Goal: Check status: Check status

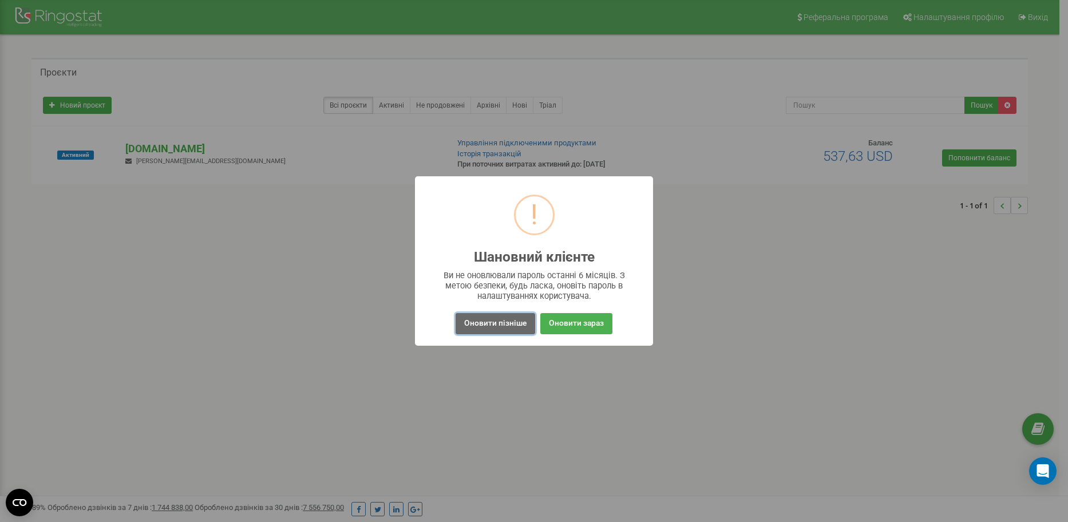
click at [494, 326] on button "Оновити пізніше" at bounding box center [495, 323] width 80 height 21
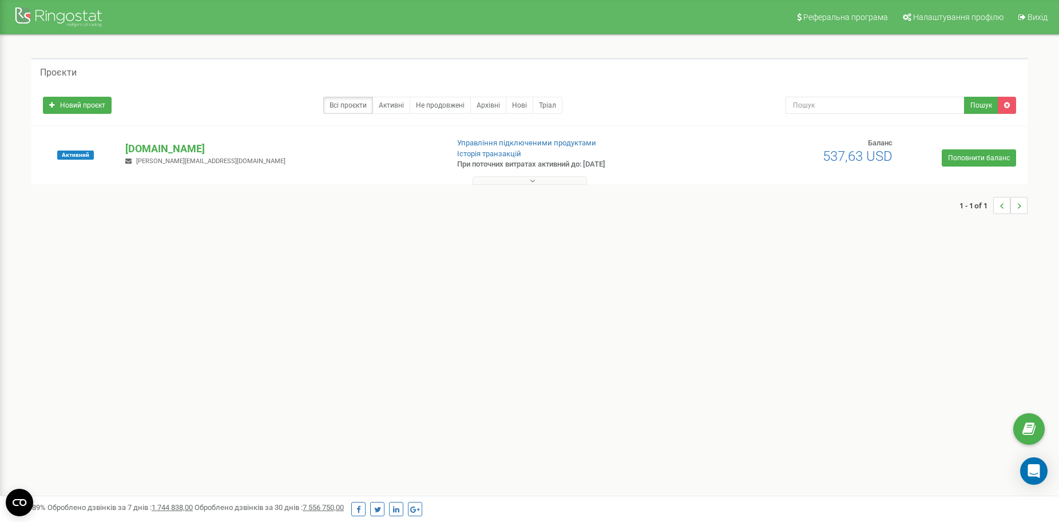
click at [157, 168] on div "Активний [DOMAIN_NAME] [EMAIL_ADDRESS][DOMAIN_NAME] Управління підключеними про…" at bounding box center [529, 161] width 990 height 46
click at [170, 152] on p "[DOMAIN_NAME]" at bounding box center [281, 148] width 313 height 15
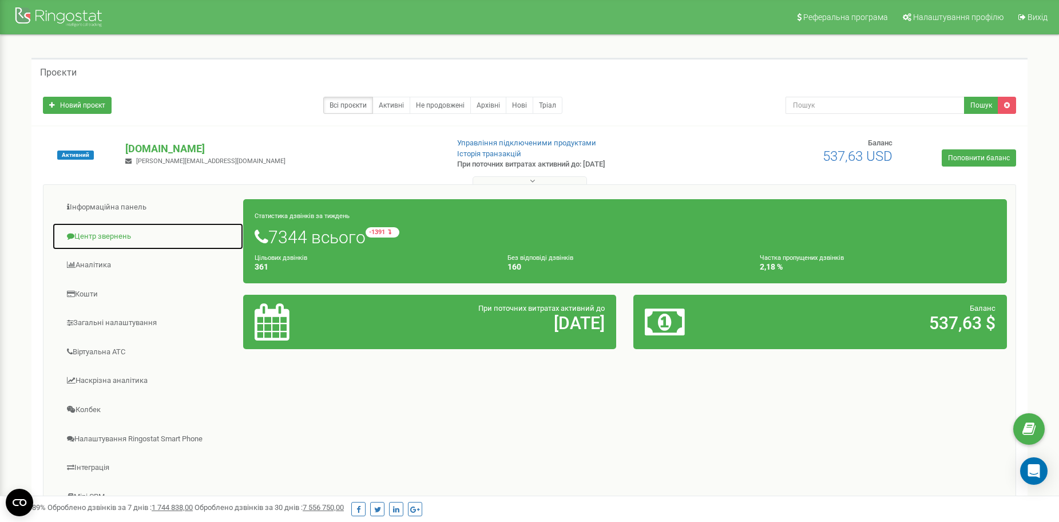
click at [116, 237] on link "Центр звернень" at bounding box center [148, 237] width 192 height 28
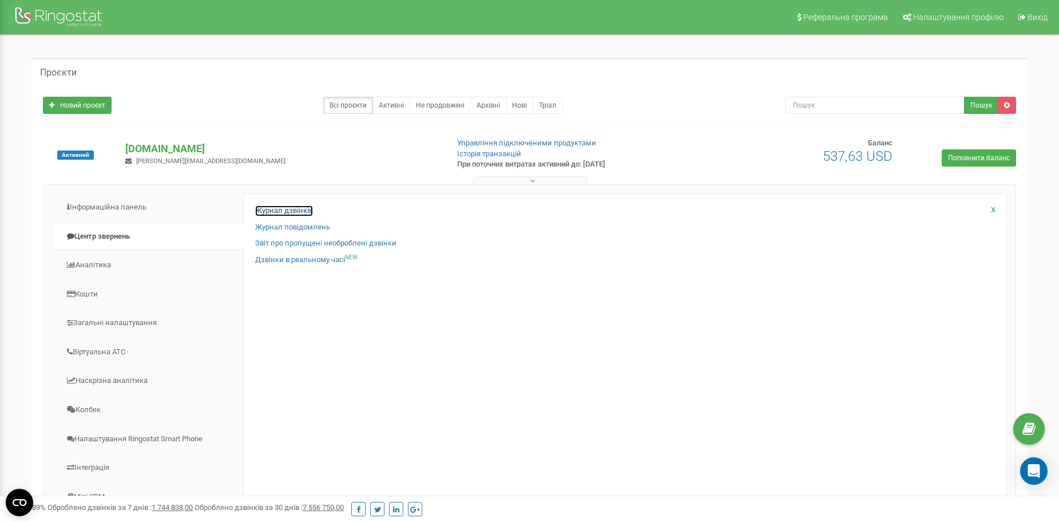
click at [297, 211] on link "Журнал дзвінків" at bounding box center [284, 210] width 58 height 11
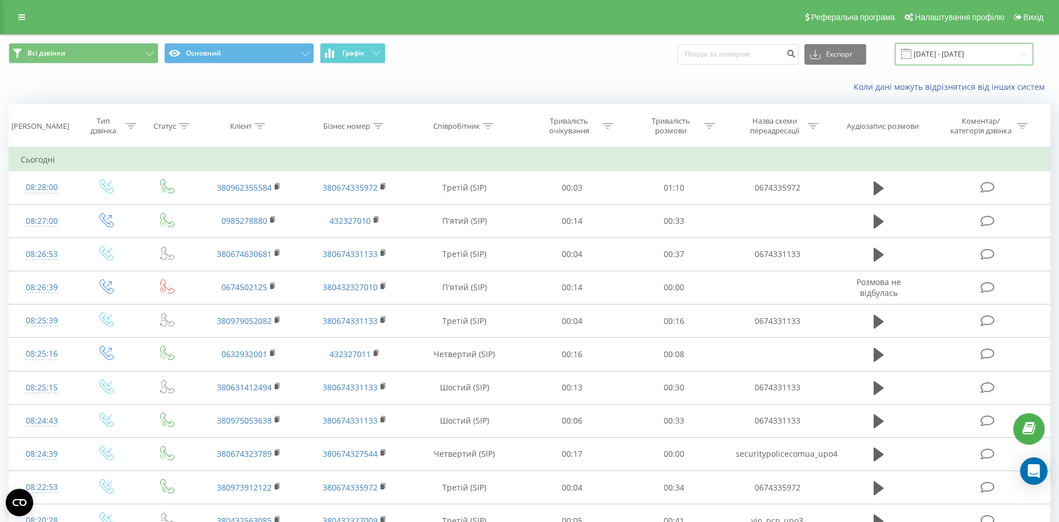
click at [1026, 53] on input "[DATE] - [DATE]" at bounding box center [964, 54] width 138 height 22
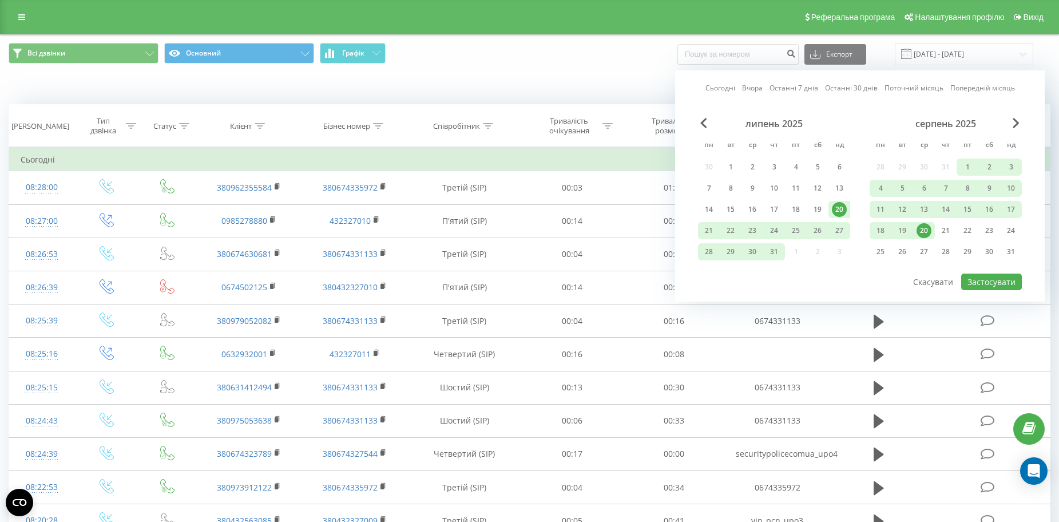
click at [920, 231] on div "20" at bounding box center [923, 230] width 15 height 15
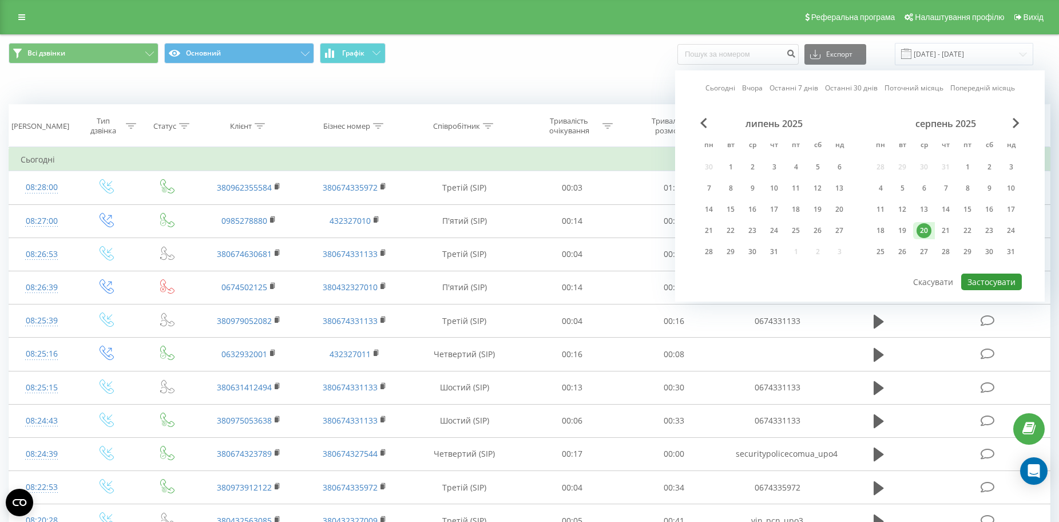
click at [994, 281] on button "Застосувати" at bounding box center [991, 281] width 61 height 17
type input "[DATE] - [DATE]"
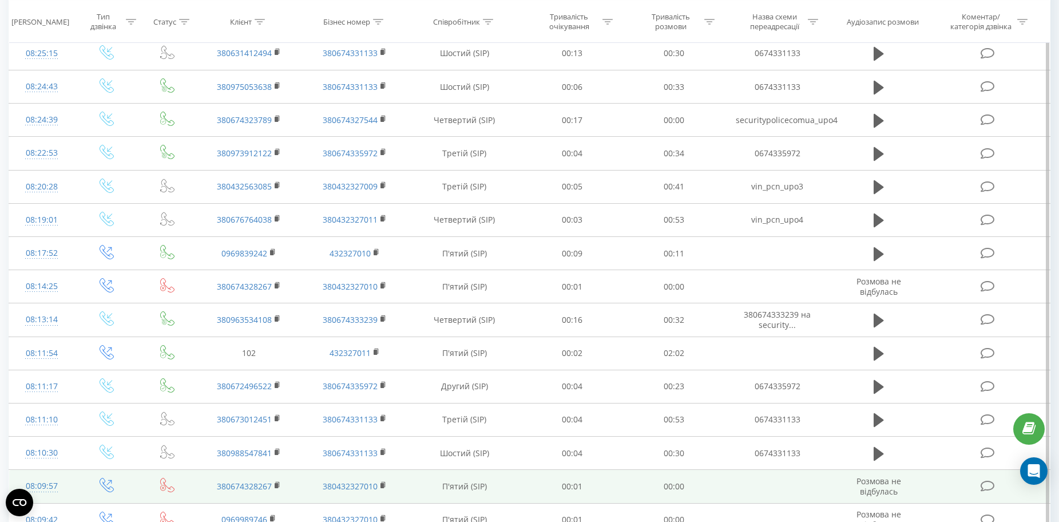
scroll to position [525, 0]
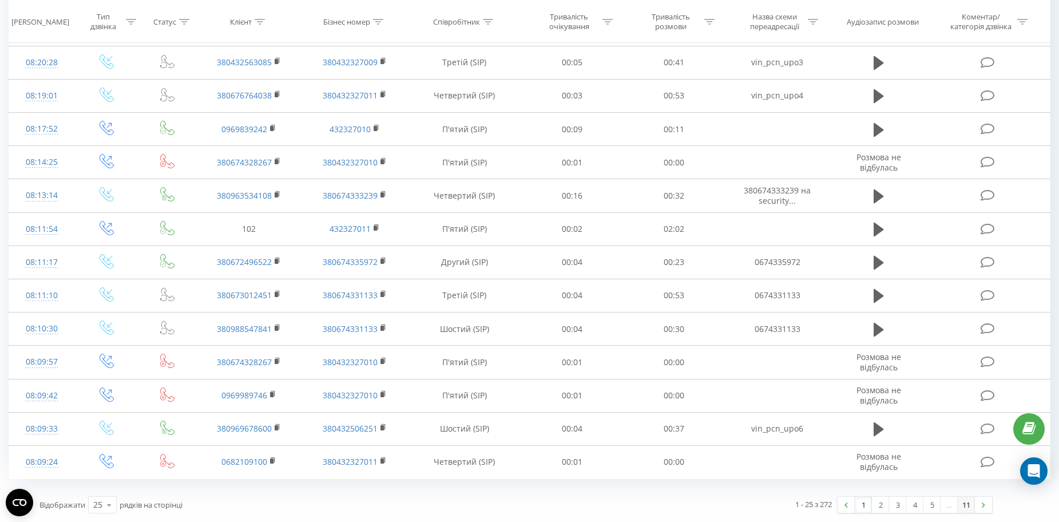
click at [963, 501] on link "11" at bounding box center [966, 505] width 17 height 16
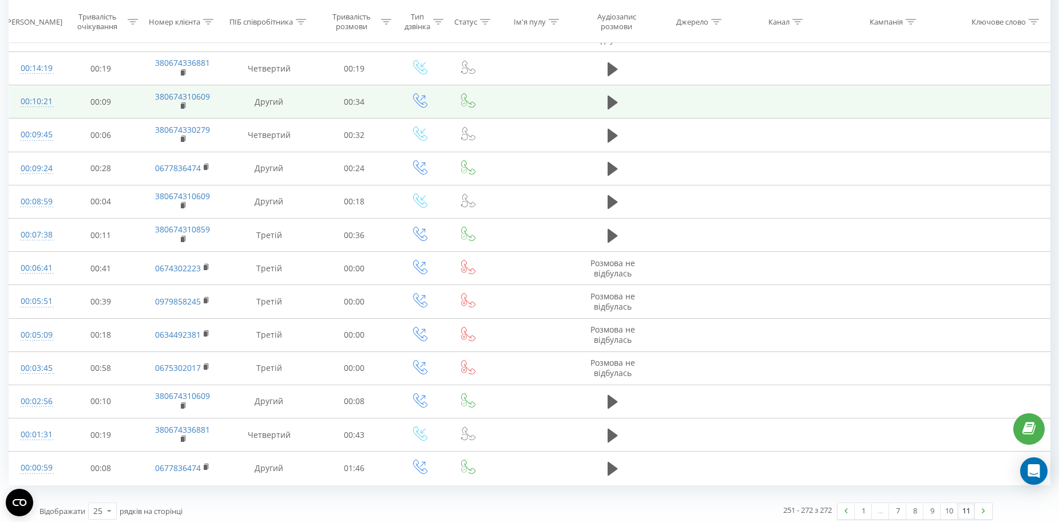
scroll to position [425, 0]
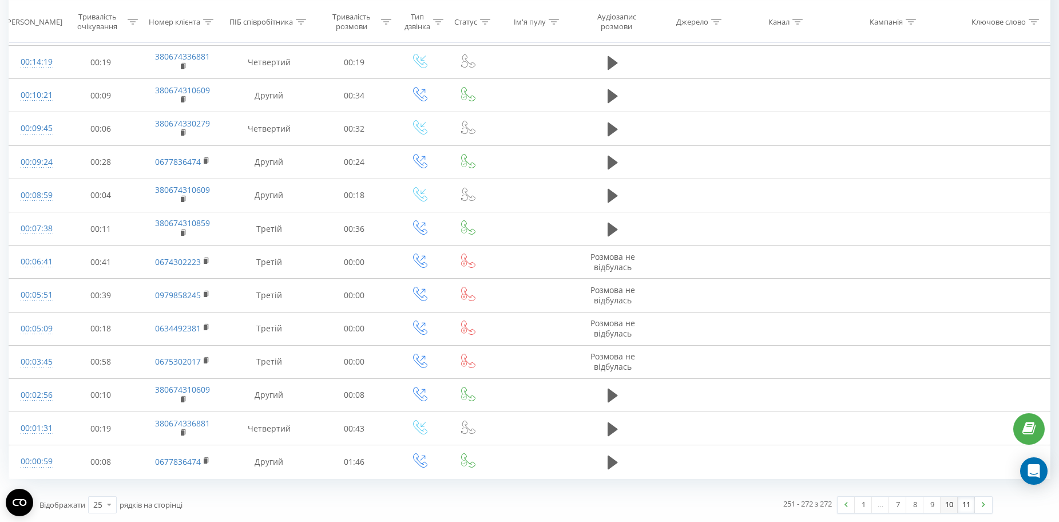
click at [950, 501] on link "10" at bounding box center [948, 505] width 17 height 16
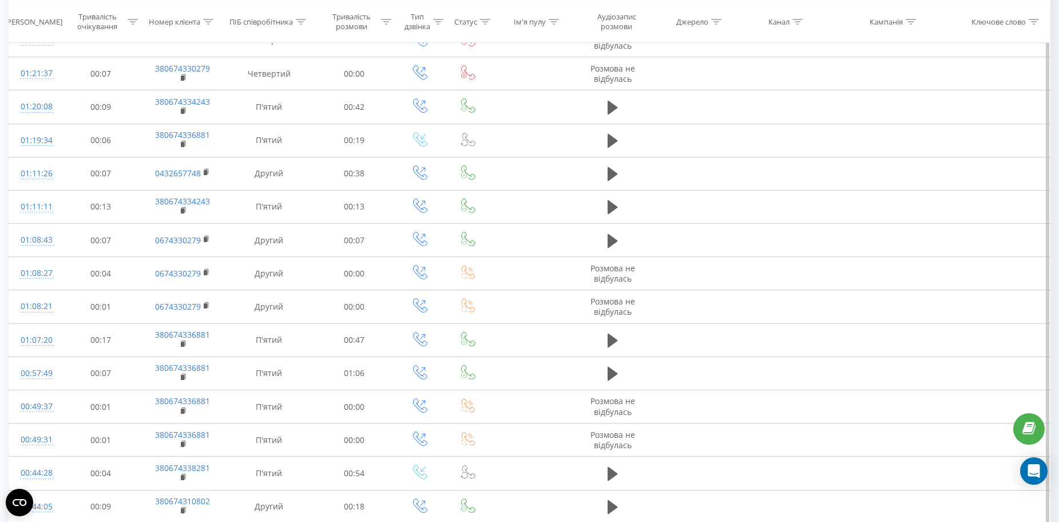
scroll to position [525, 0]
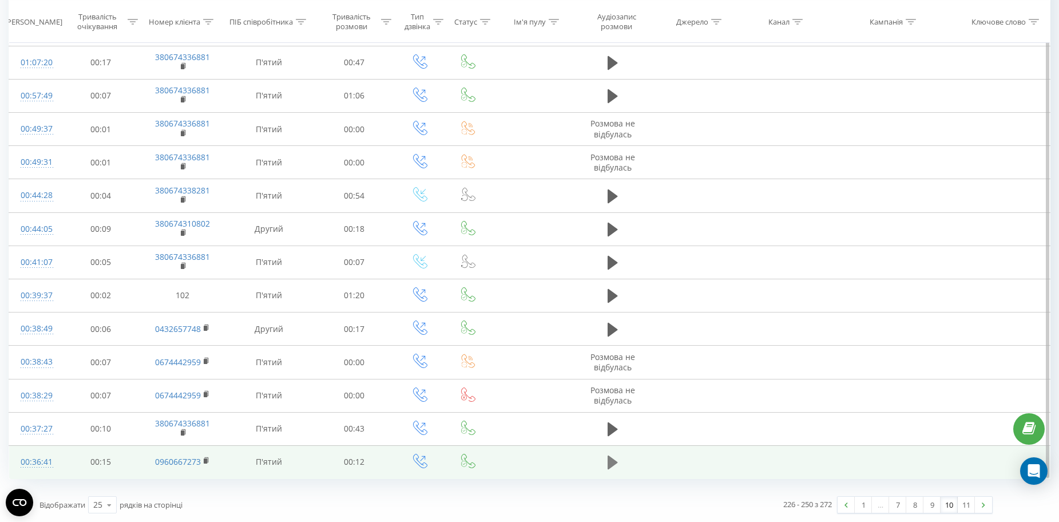
click at [610, 458] on icon at bounding box center [613, 462] width 10 height 14
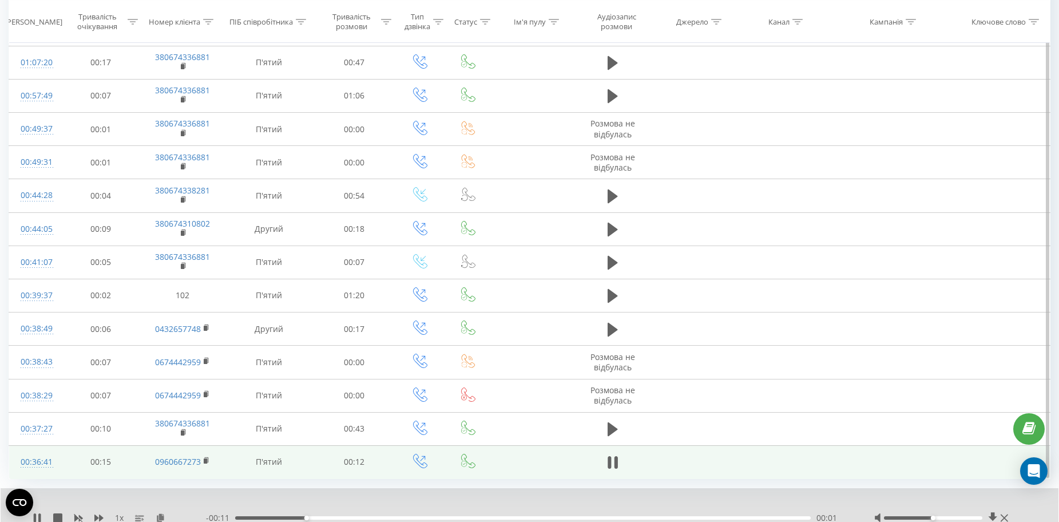
scroll to position [569, 0]
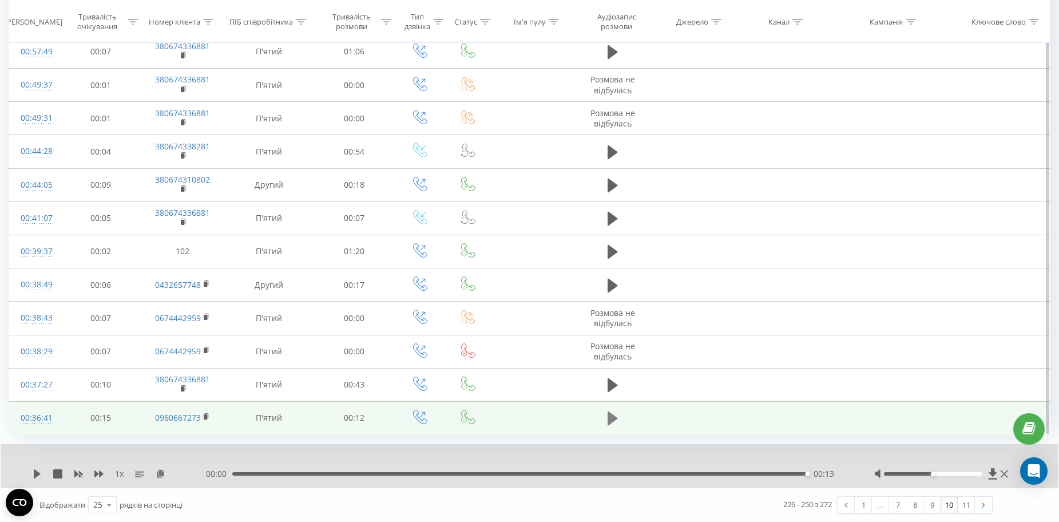
click at [610, 418] on icon at bounding box center [613, 418] width 10 height 14
click at [611, 423] on icon at bounding box center [613, 418] width 10 height 14
click at [39, 468] on div "1 x" at bounding box center [119, 473] width 173 height 11
click at [38, 471] on icon at bounding box center [37, 473] width 9 height 9
click at [606, 419] on button at bounding box center [612, 418] width 17 height 17
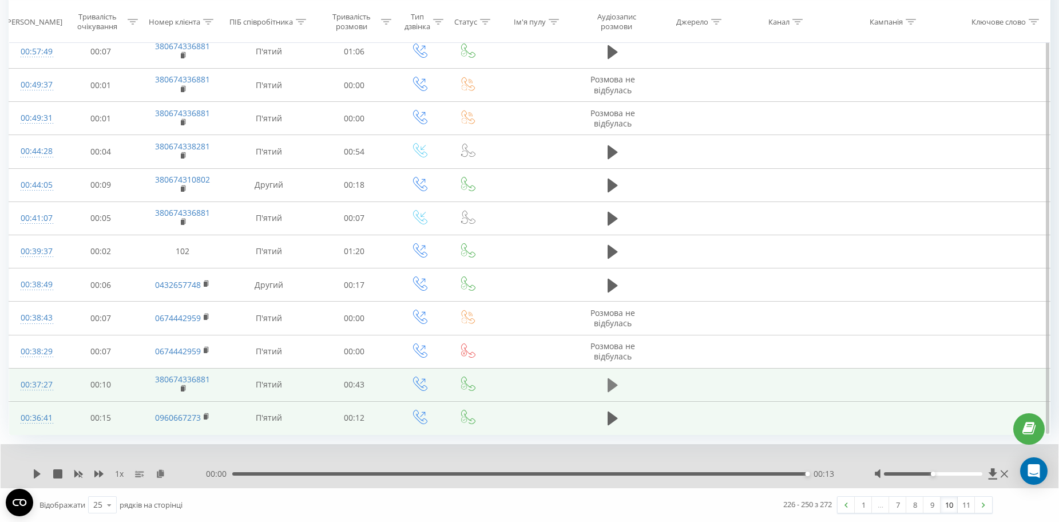
click at [611, 383] on icon at bounding box center [613, 385] width 10 height 14
click at [992, 470] on icon at bounding box center [993, 473] width 9 height 11
click at [611, 421] on icon at bounding box center [613, 418] width 10 height 14
click at [993, 473] on icon at bounding box center [993, 473] width 9 height 11
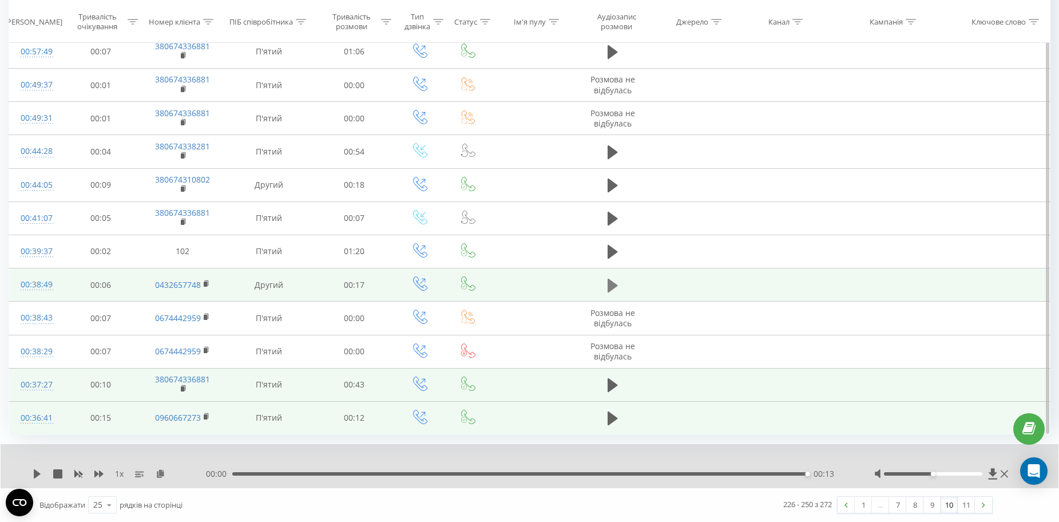
click at [613, 284] on icon at bounding box center [613, 285] width 10 height 14
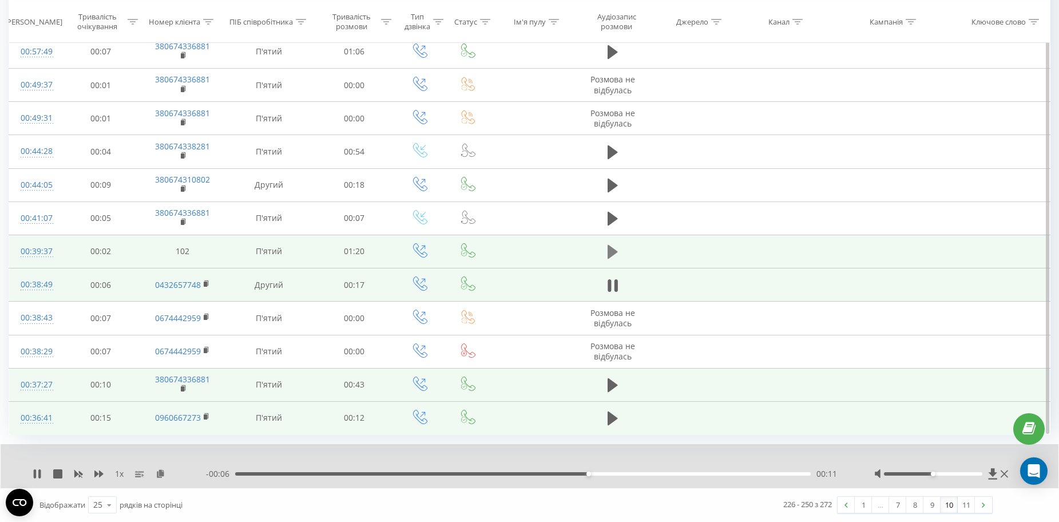
click at [612, 248] on icon at bounding box center [613, 252] width 10 height 14
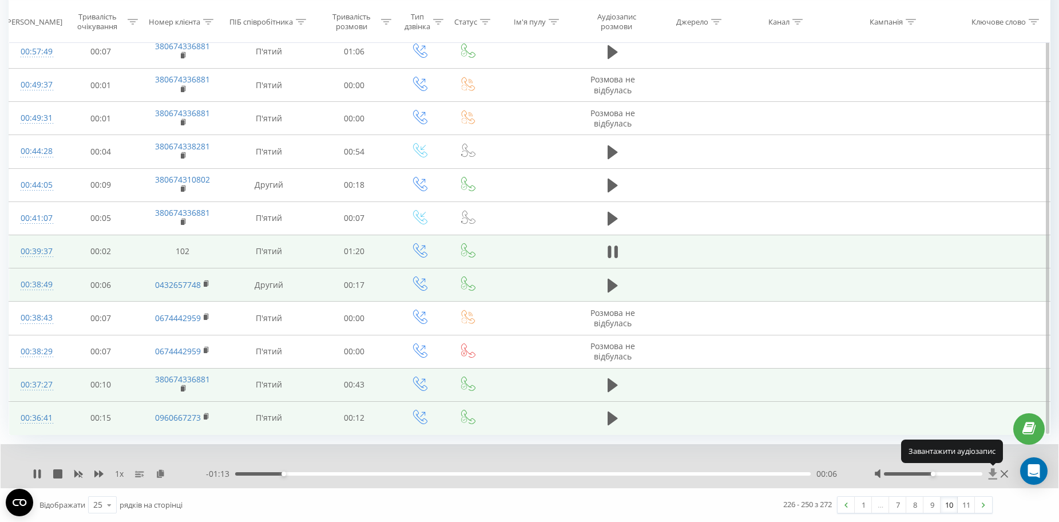
click at [994, 474] on icon at bounding box center [993, 473] width 9 height 11
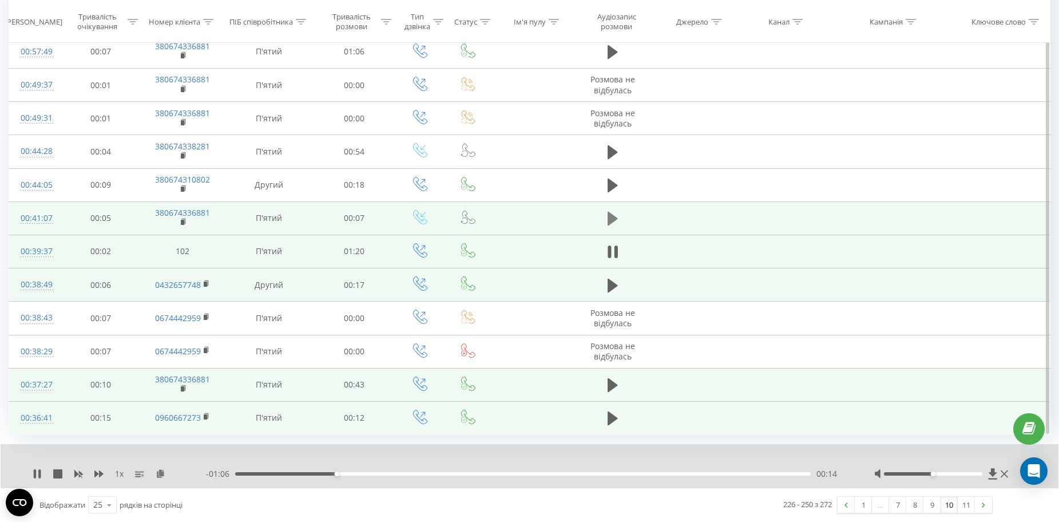
click at [610, 217] on icon at bounding box center [613, 219] width 10 height 14
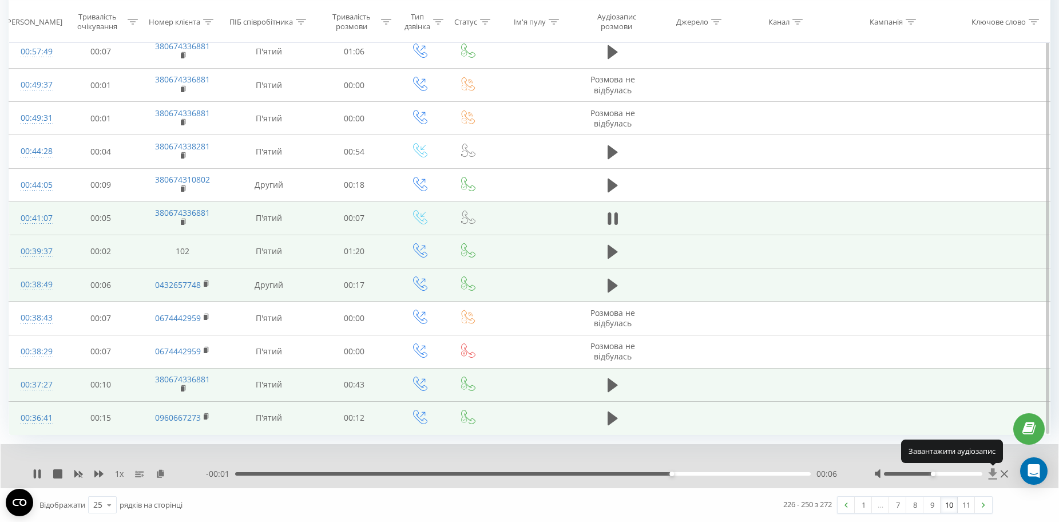
click at [991, 471] on icon at bounding box center [993, 473] width 9 height 11
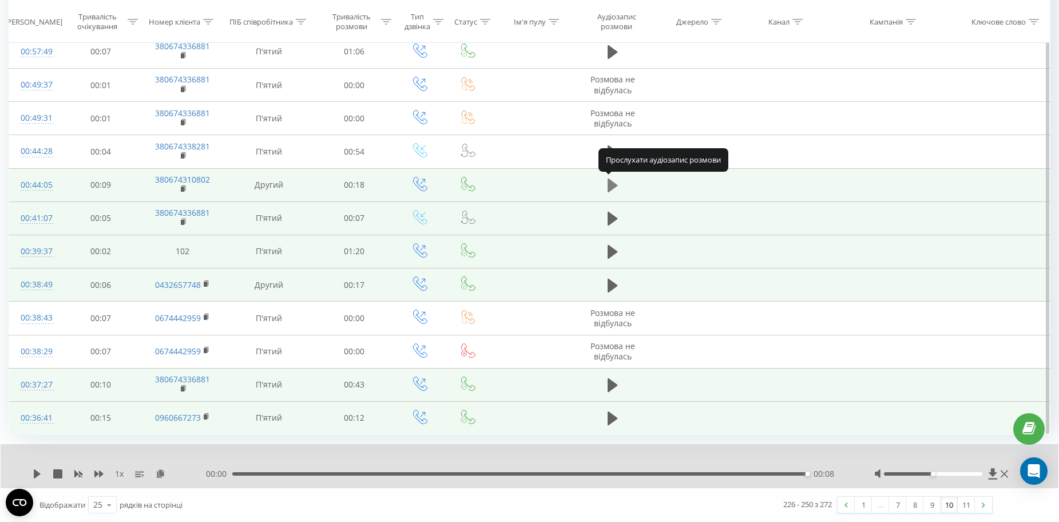
click at [612, 185] on icon at bounding box center [613, 185] width 10 height 14
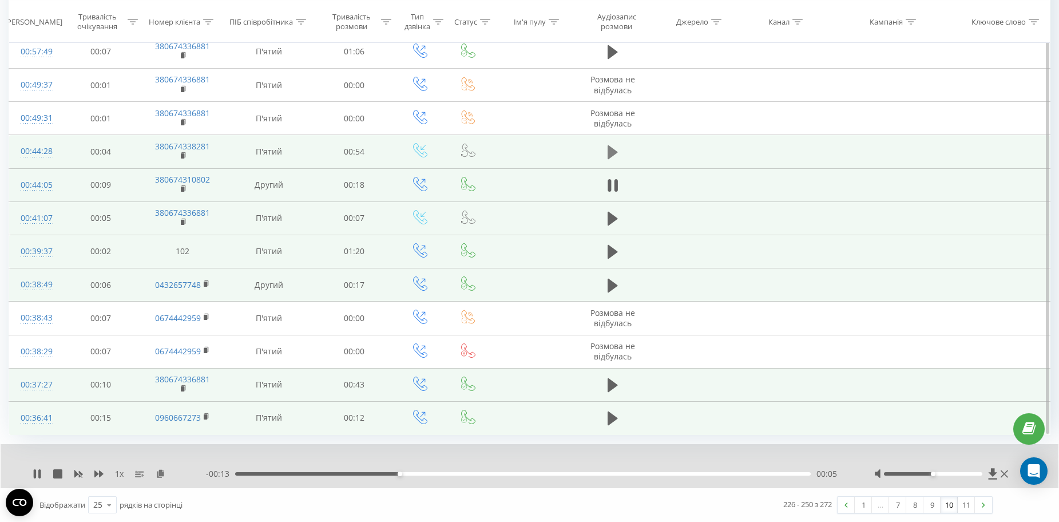
click at [610, 149] on icon at bounding box center [613, 152] width 10 height 14
drag, startPoint x: 932, startPoint y: 474, endPoint x: 972, endPoint y: 481, distance: 40.6
click at [972, 481] on div "1 x - 00:50 00:04 00:04" at bounding box center [530, 466] width 1058 height 44
drag, startPoint x: 617, startPoint y: 473, endPoint x: 238, endPoint y: 480, distance: 378.8
click at [238, 480] on div "1 x - 00:55 00:00 00:00" at bounding box center [530, 466] width 1058 height 44
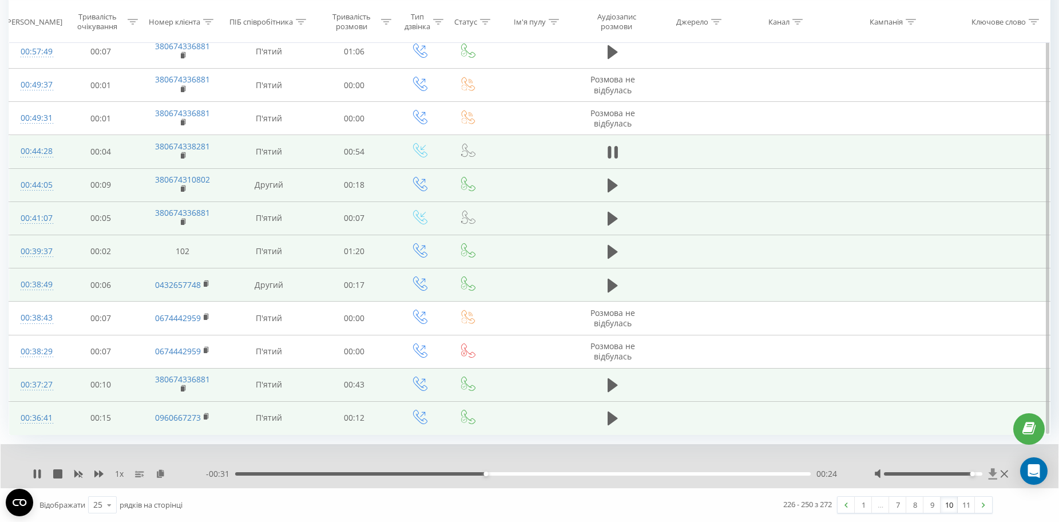
click at [994, 473] on icon at bounding box center [993, 473] width 9 height 11
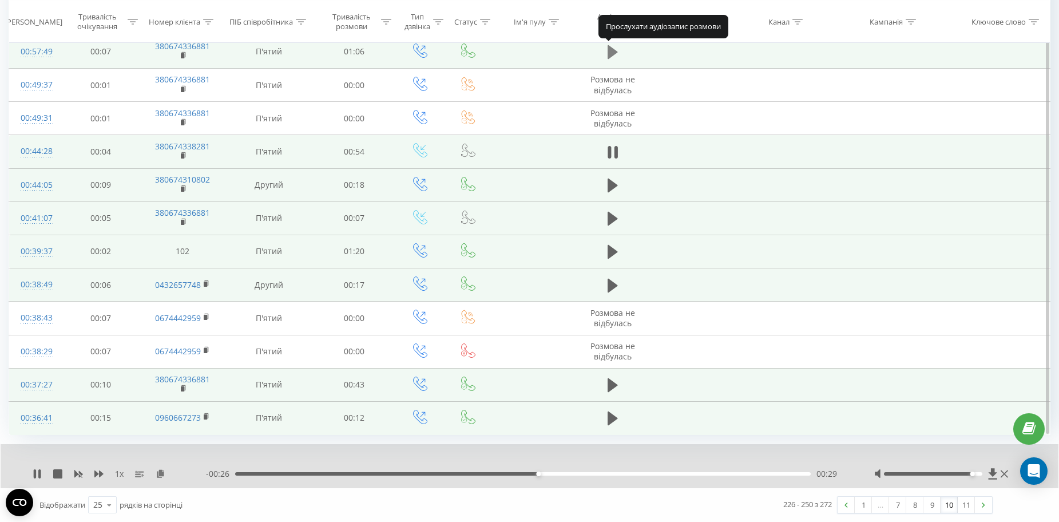
click at [612, 54] on icon at bounding box center [613, 52] width 10 height 14
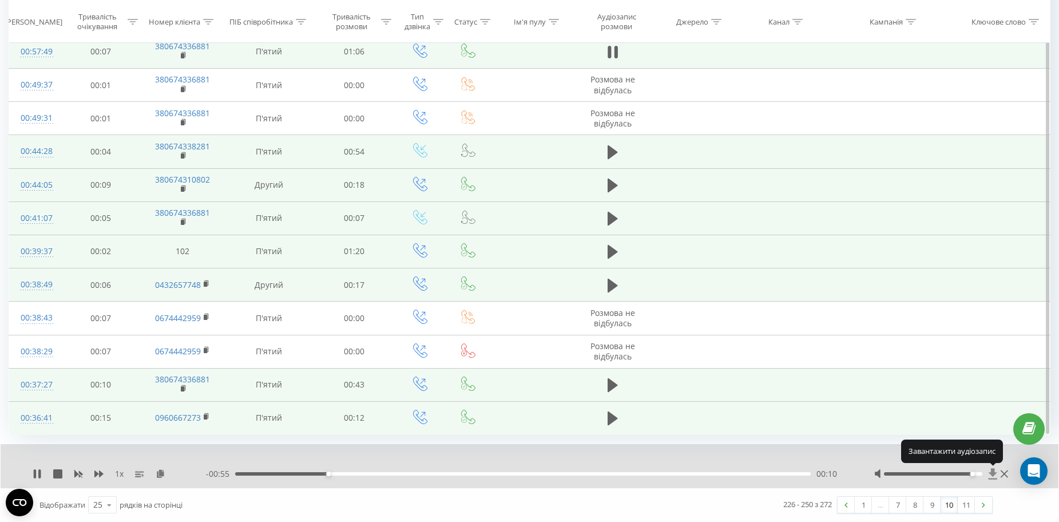
click at [991, 471] on icon at bounding box center [993, 473] width 9 height 11
click at [37, 474] on icon at bounding box center [37, 473] width 9 height 9
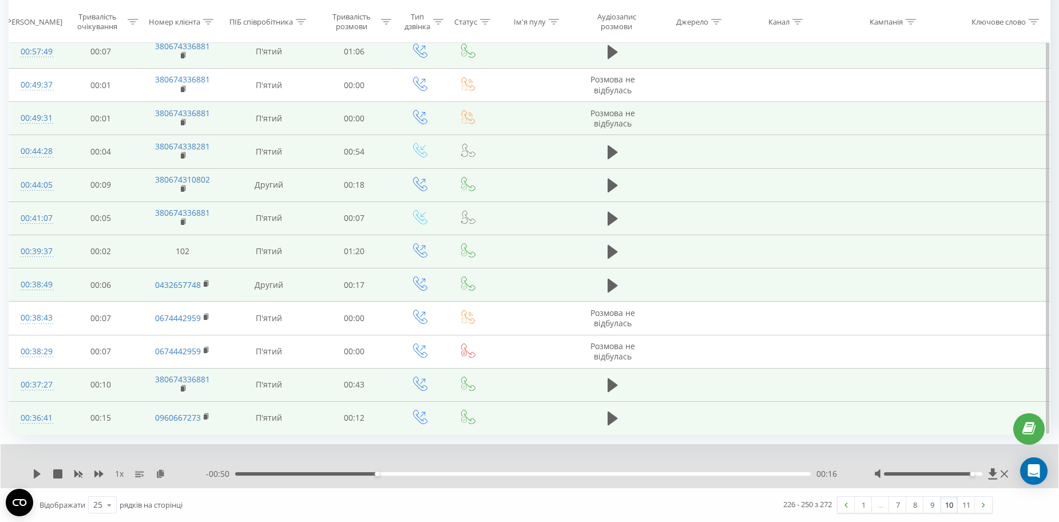
scroll to position [511, 0]
